Goal: Check status: Check status

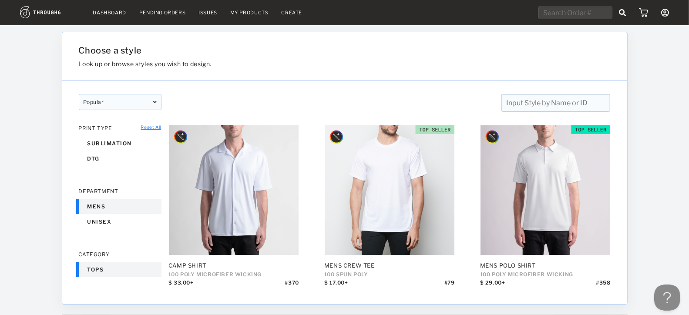
click at [169, 11] on div "Pending Orders" at bounding box center [162, 13] width 46 height 6
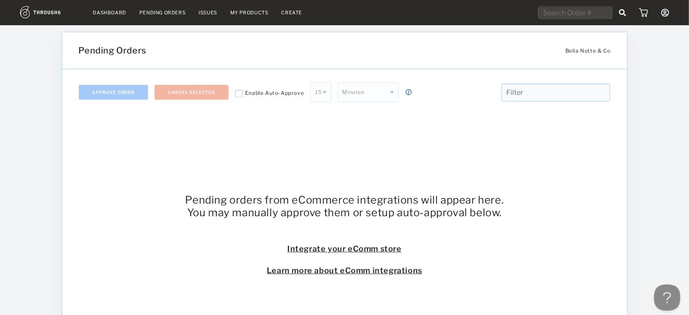
click at [108, 10] on link "Dashboard" at bounding box center [109, 13] width 33 height 6
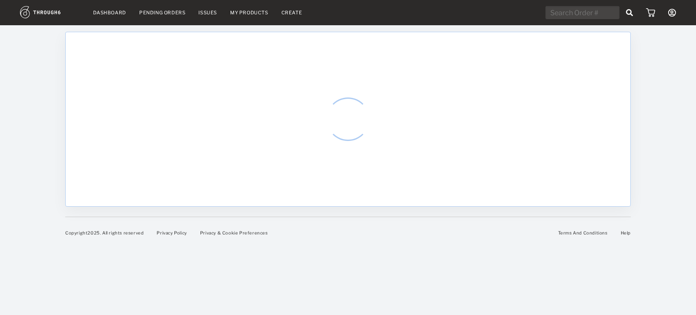
select select "8"
select select "2025"
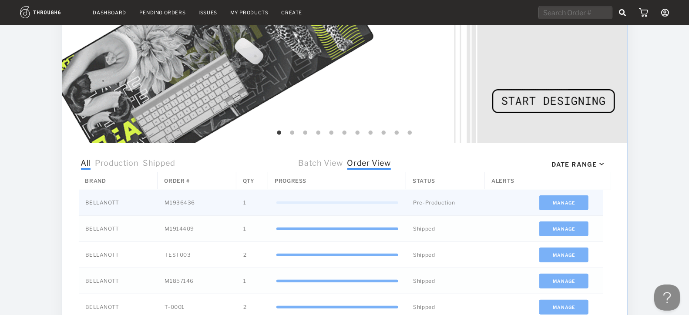
scroll to position [157, 0]
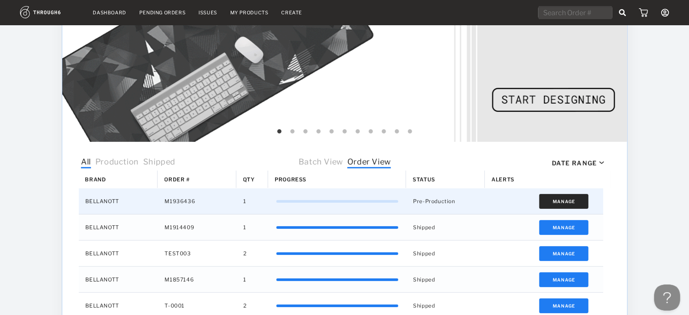
click at [564, 198] on button "Manage" at bounding box center [563, 201] width 49 height 15
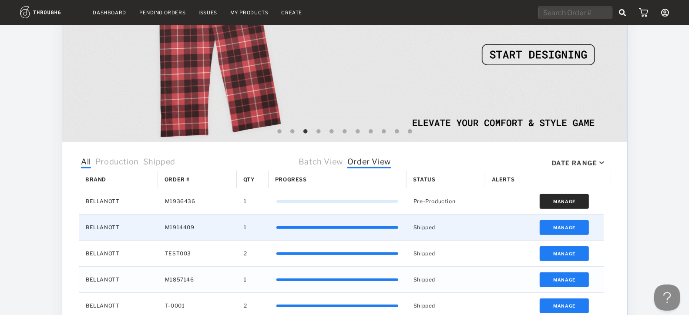
scroll to position [199, 0]
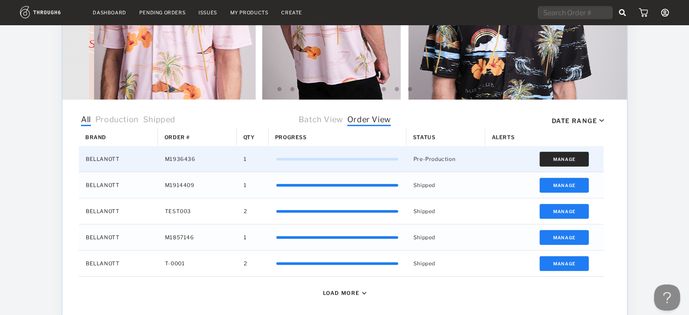
click at [571, 155] on button "Manage" at bounding box center [563, 159] width 49 height 15
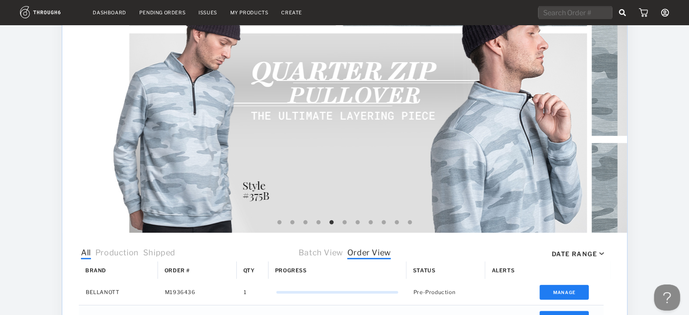
scroll to position [23, 0]
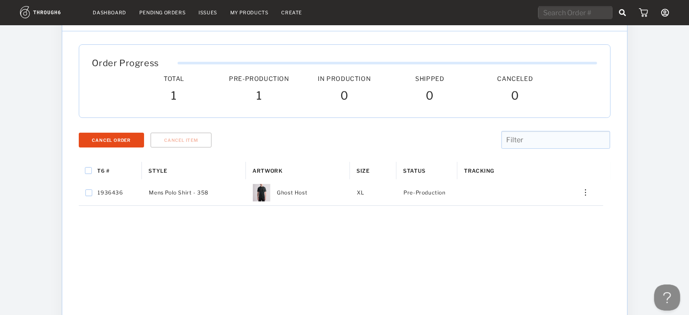
scroll to position [32, 0]
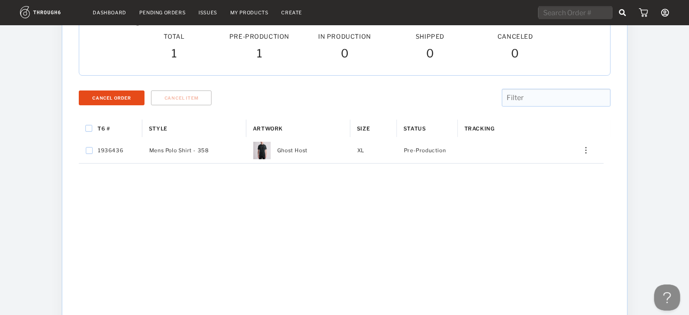
scroll to position [77, 0]
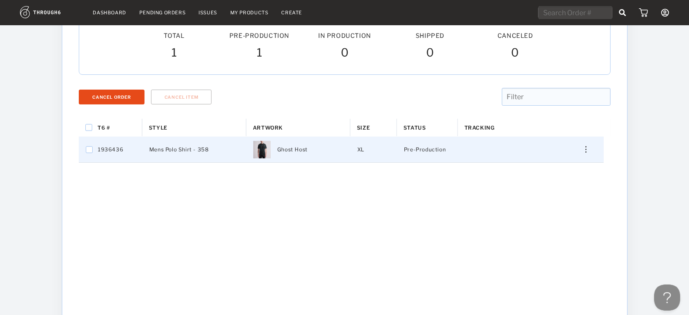
click at [333, 151] on div "Ghost Host" at bounding box center [298, 150] width 104 height 26
checkbox input "true"
click at [589, 153] on div "Edit Shipping Edit Size Reorder View History View Product Merge Order Cancel It…" at bounding box center [582, 150] width 42 height 26
click at [586, 146] on img "Press SPACE to deselect this row." at bounding box center [585, 149] width 1 height 7
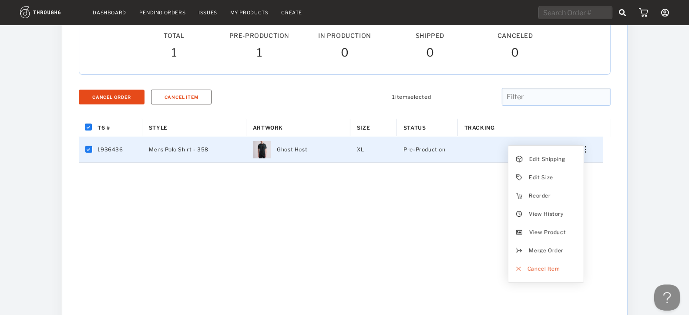
click at [619, 155] on div "Order Progress Total Pre-Production Pre-Prod. In Production In Prod. Shipped Ca…" at bounding box center [344, 206] width 565 height 437
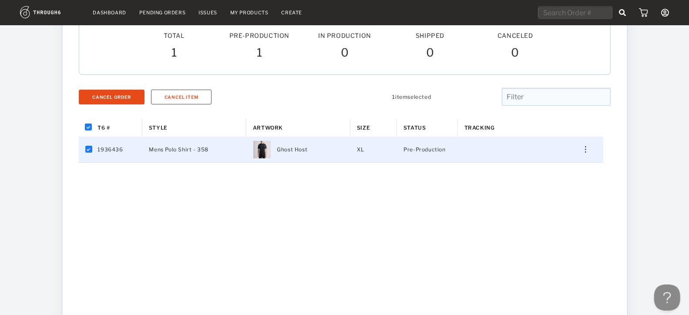
click at [624, 118] on div "Order Progress Total Pre-Production Pre-Prod. In Production In Prod. Shipped Ca…" at bounding box center [344, 206] width 565 height 437
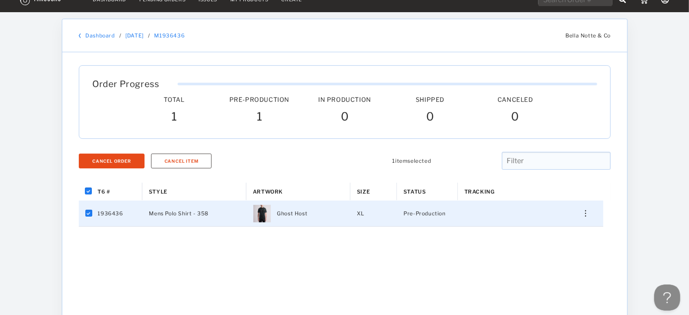
scroll to position [0, 0]
